Goal: Information Seeking & Learning: Learn about a topic

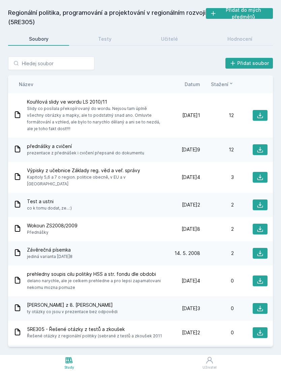
click at [73, 357] on icon at bounding box center [69, 360] width 8 height 8
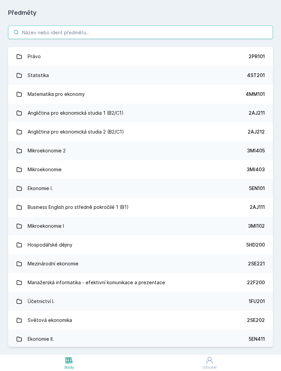
click at [199, 31] on input "search" at bounding box center [140, 32] width 264 height 13
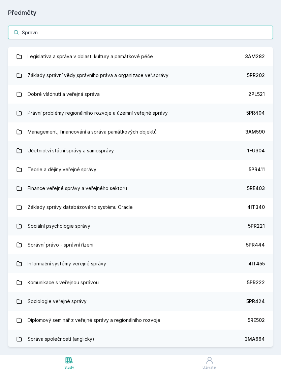
type input "Spravni"
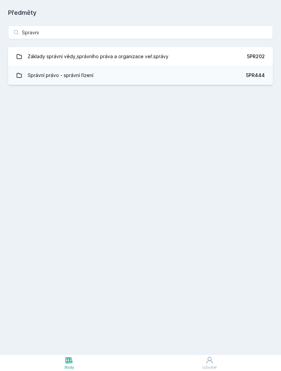
click at [242, 48] on link "Základy správní vědy,správního práva a organizace veř.správy 5PR202" at bounding box center [140, 56] width 264 height 19
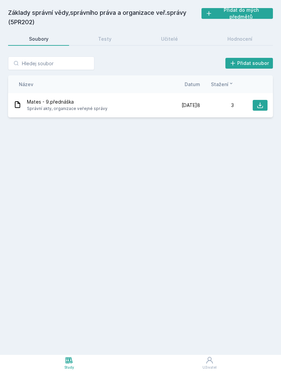
click at [156, 102] on div "Mates - 9.přednáška Správní akty, organizace veřejné správy" at bounding box center [89, 105] width 153 height 13
click at [176, 39] on div "Učitelé" at bounding box center [169, 39] width 17 height 7
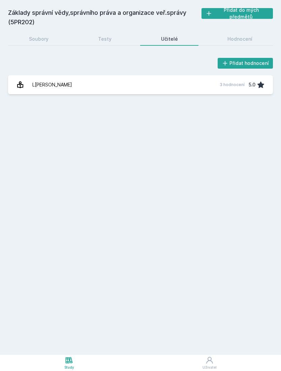
click at [196, 80] on link "L[PERSON_NAME] 3 hodnocení 5.0" at bounding box center [140, 84] width 264 height 19
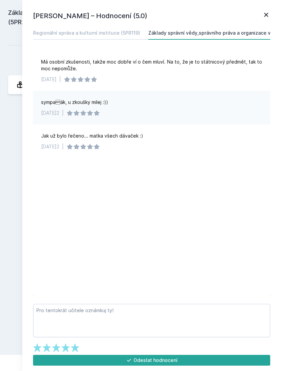
click at [267, 12] on icon at bounding box center [266, 15] width 8 height 8
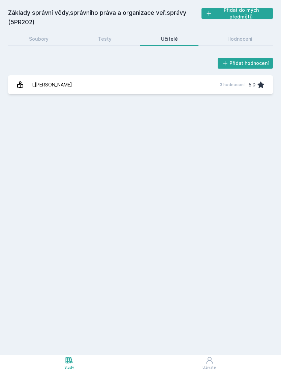
click at [248, 40] on div "Hodnocení" at bounding box center [239, 39] width 25 height 7
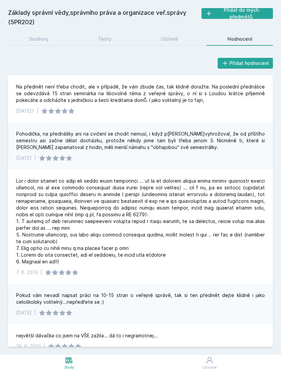
click at [166, 36] on div "Učitelé" at bounding box center [169, 39] width 17 height 7
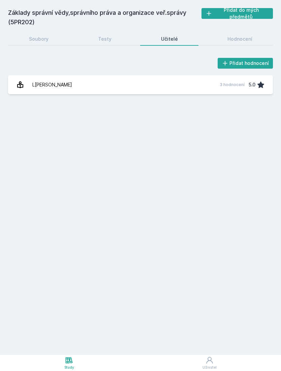
click at [112, 32] on link "Testy" at bounding box center [104, 38] width 55 height 13
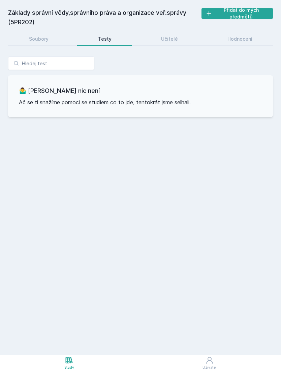
click at [52, 32] on link "Soubory" at bounding box center [38, 38] width 61 height 13
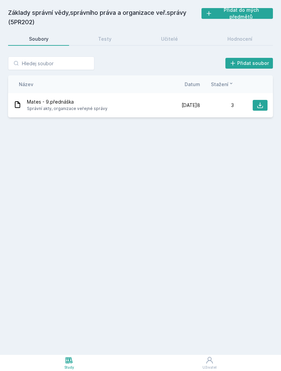
click at [175, 152] on div "Základy správní vědy,správního práva a organizace veř.správy (5PR202) Přidat do…" at bounding box center [140, 177] width 264 height 339
